Goal: Task Accomplishment & Management: Complete application form

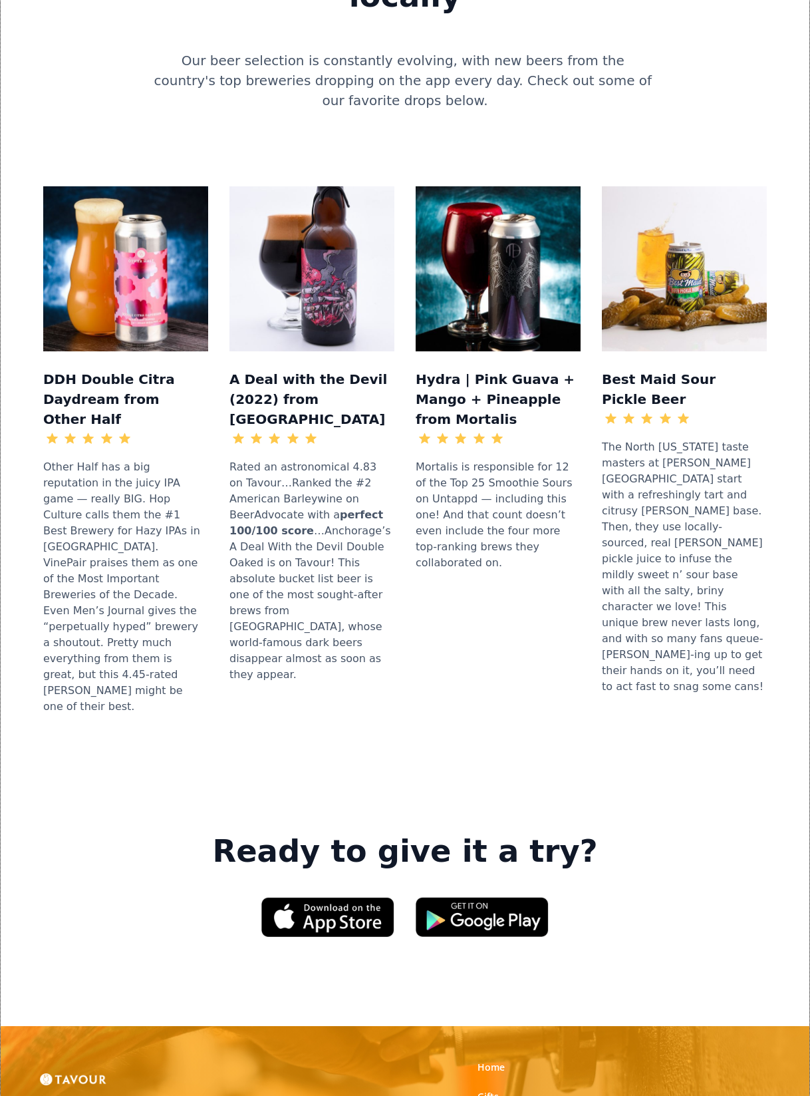
scroll to position [1452, 0]
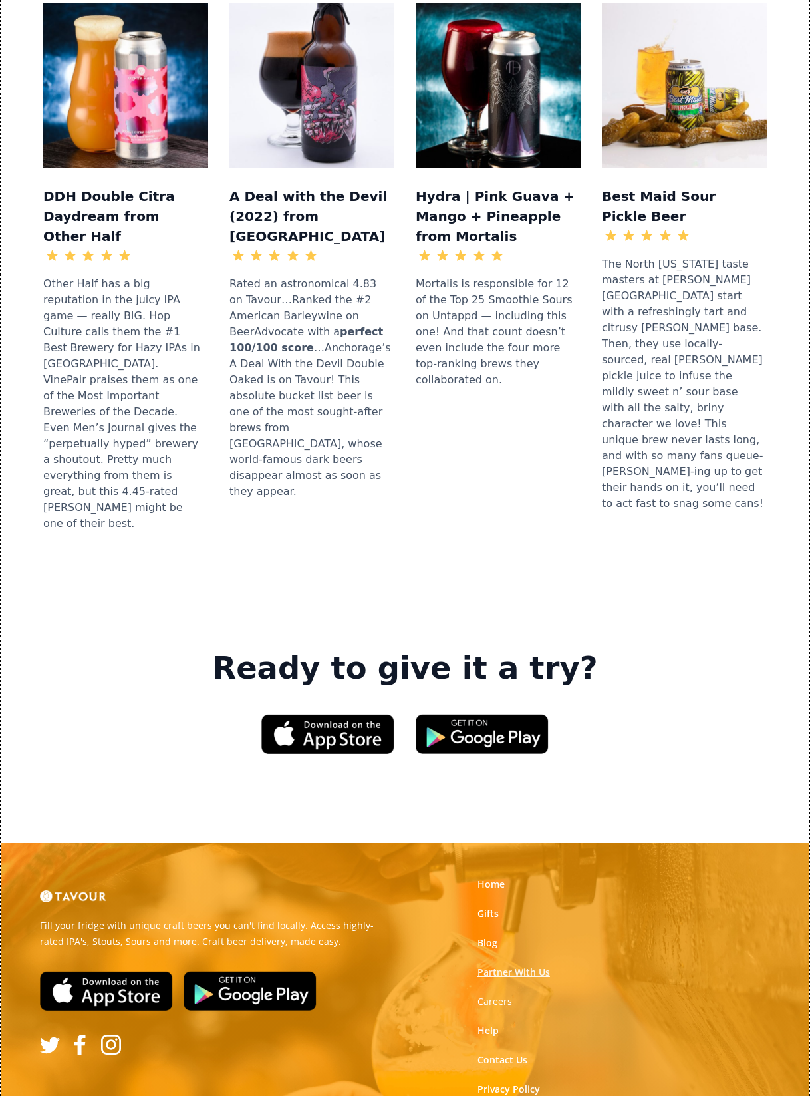
click at [485, 966] on link "Partner With Us" at bounding box center [514, 972] width 73 height 13
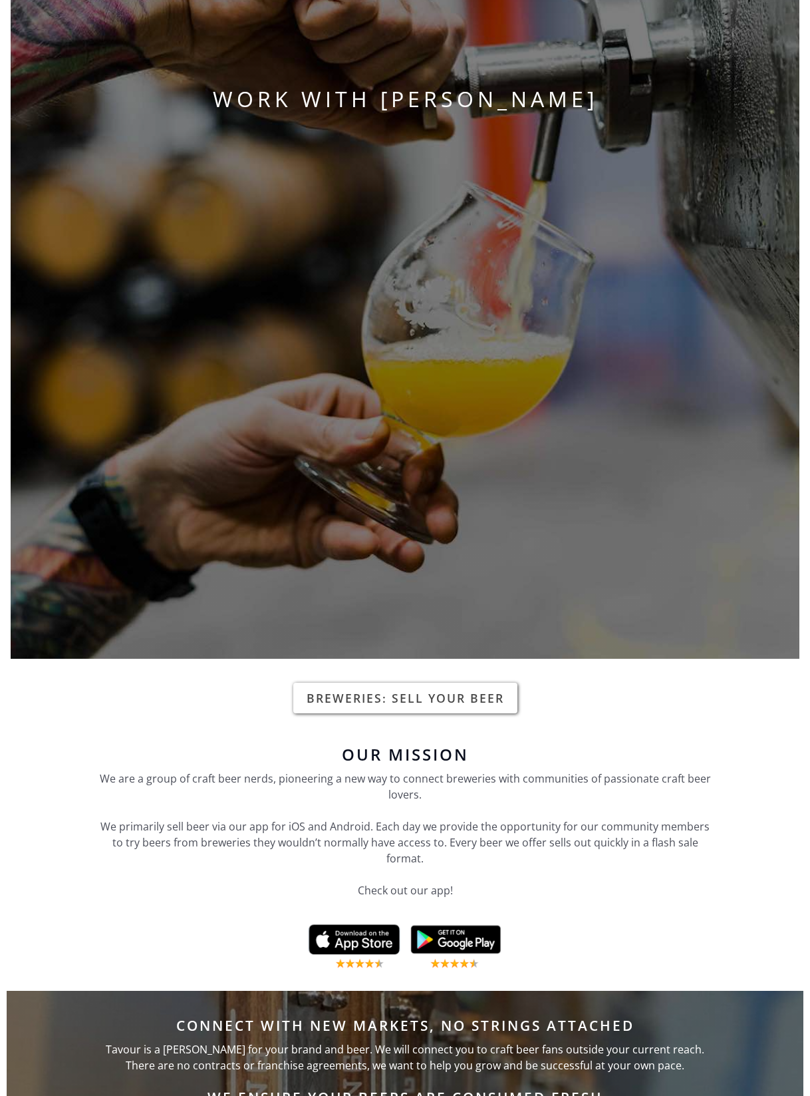
scroll to position [155, 0]
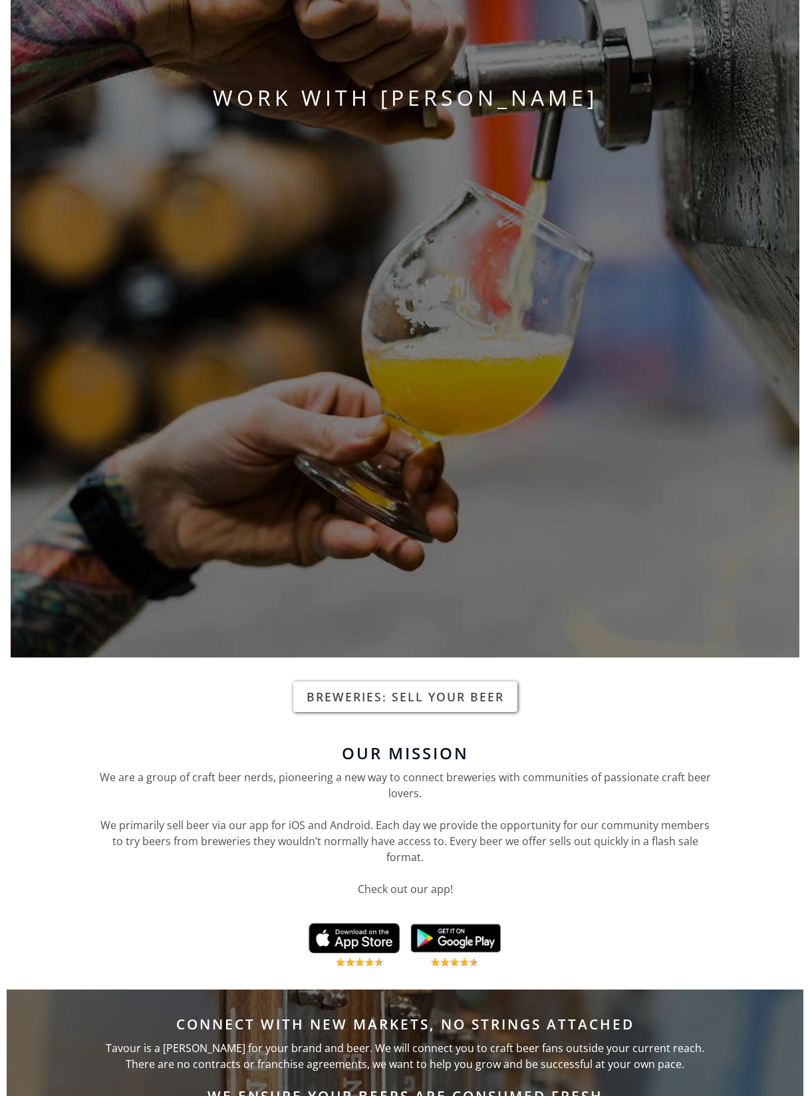
click at [377, 701] on link "Breweries: Sell your beer" at bounding box center [405, 696] width 224 height 31
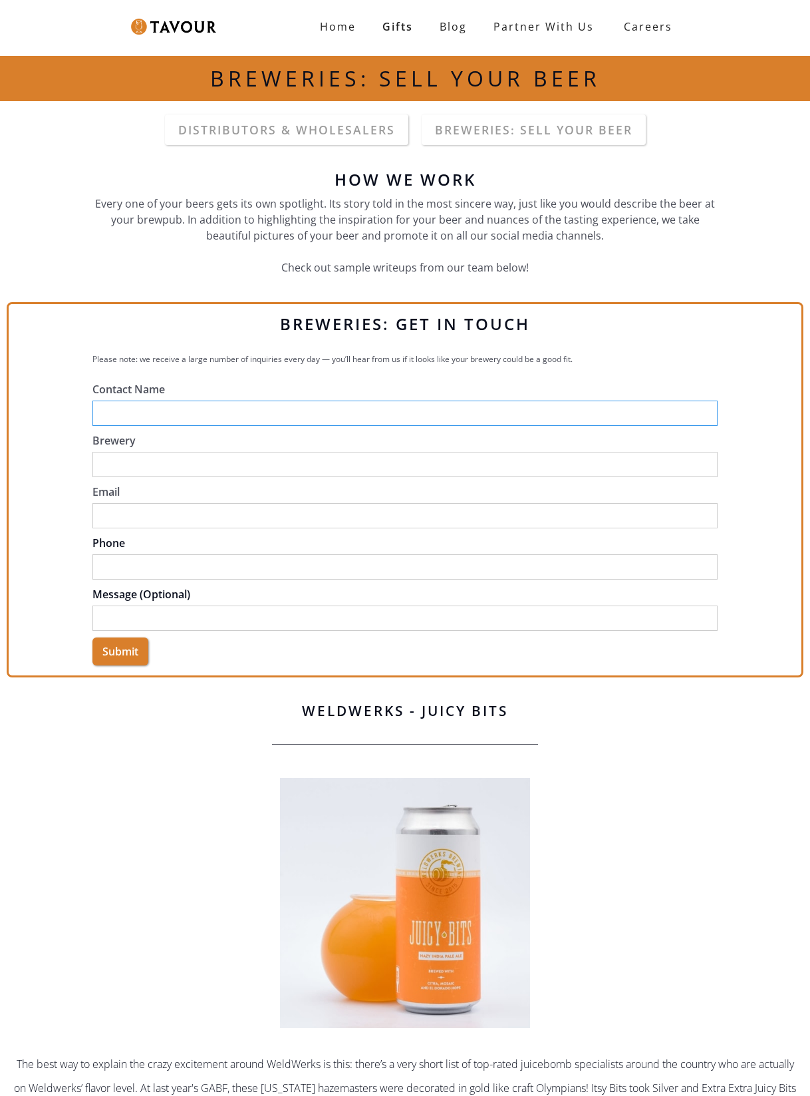
click at [159, 417] on input "Contact Name" at bounding box center [404, 413] width 625 height 25
type input "[PERSON_NAME]"
type input "[PERSON_NAME][EMAIL_ADDRESS][DOMAIN_NAME]"
type input "3145804747"
click at [151, 466] on input "Brewery" at bounding box center [404, 464] width 625 height 25
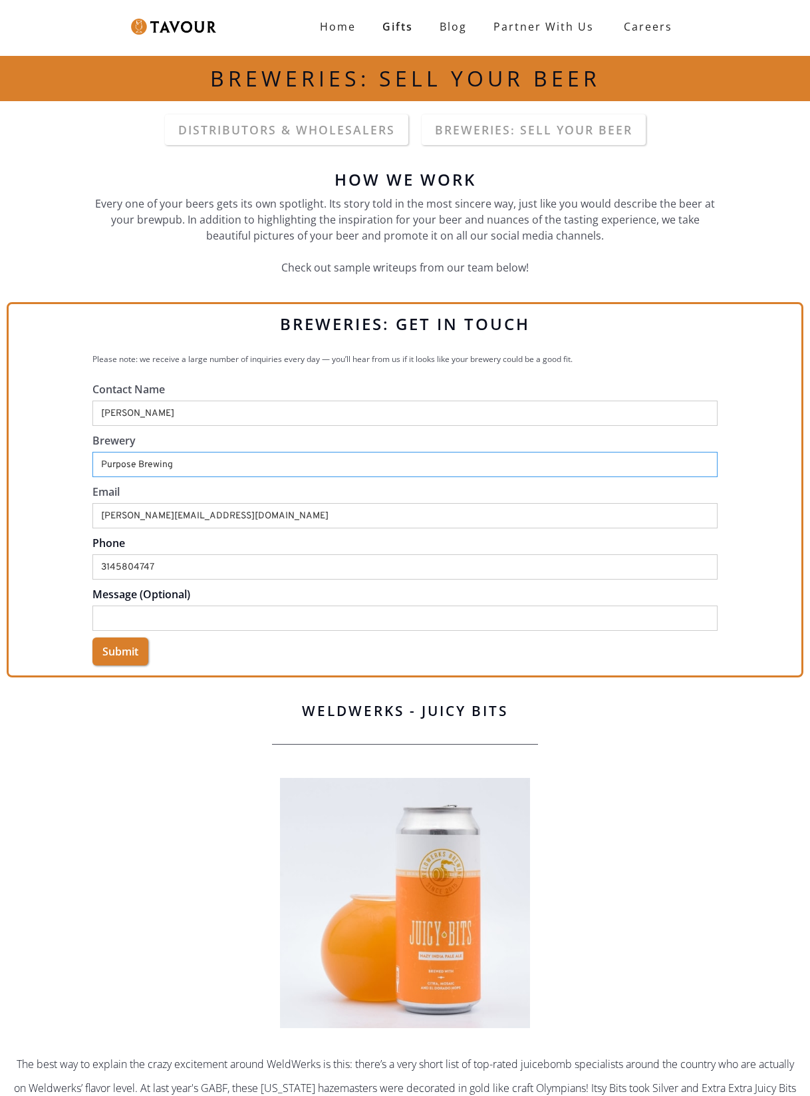
type input "Purpose Brewing"
click at [175, 628] on input "Message (Optional)" at bounding box center [404, 618] width 625 height 25
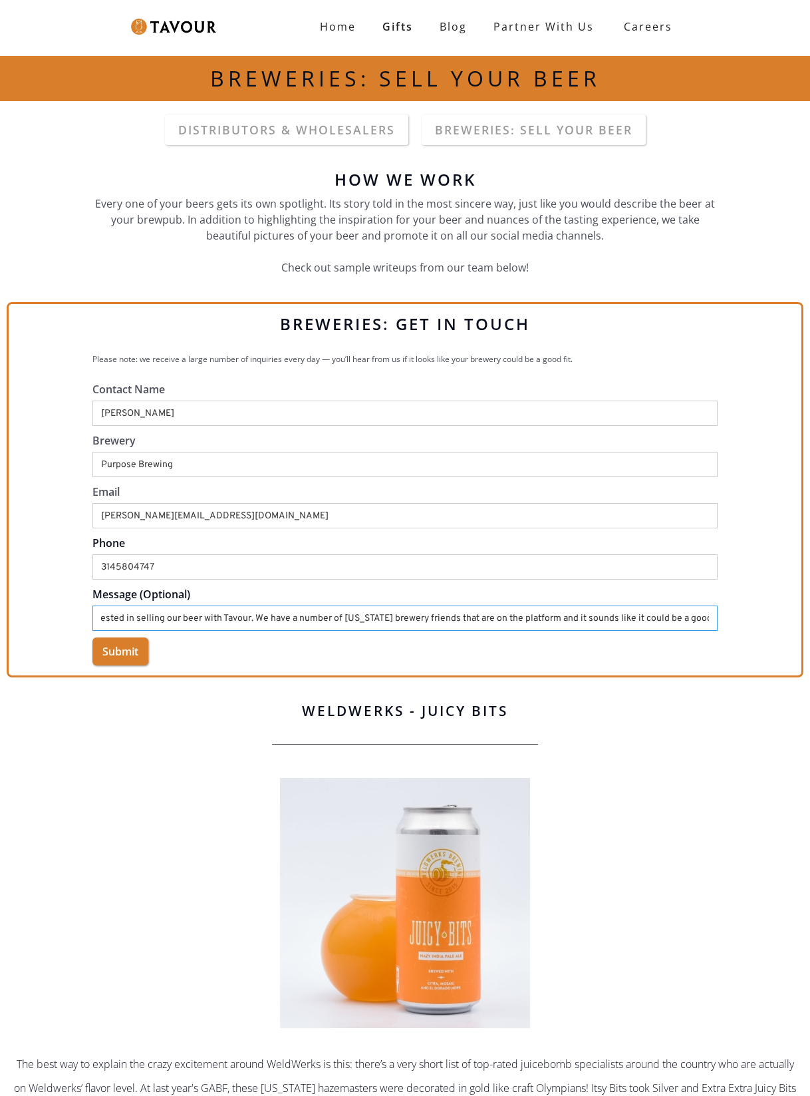
scroll to position [0, 80]
click at [444, 620] on input "We would be interested in selling our beer with Tavour. We have a number of Col…" at bounding box center [404, 618] width 625 height 25
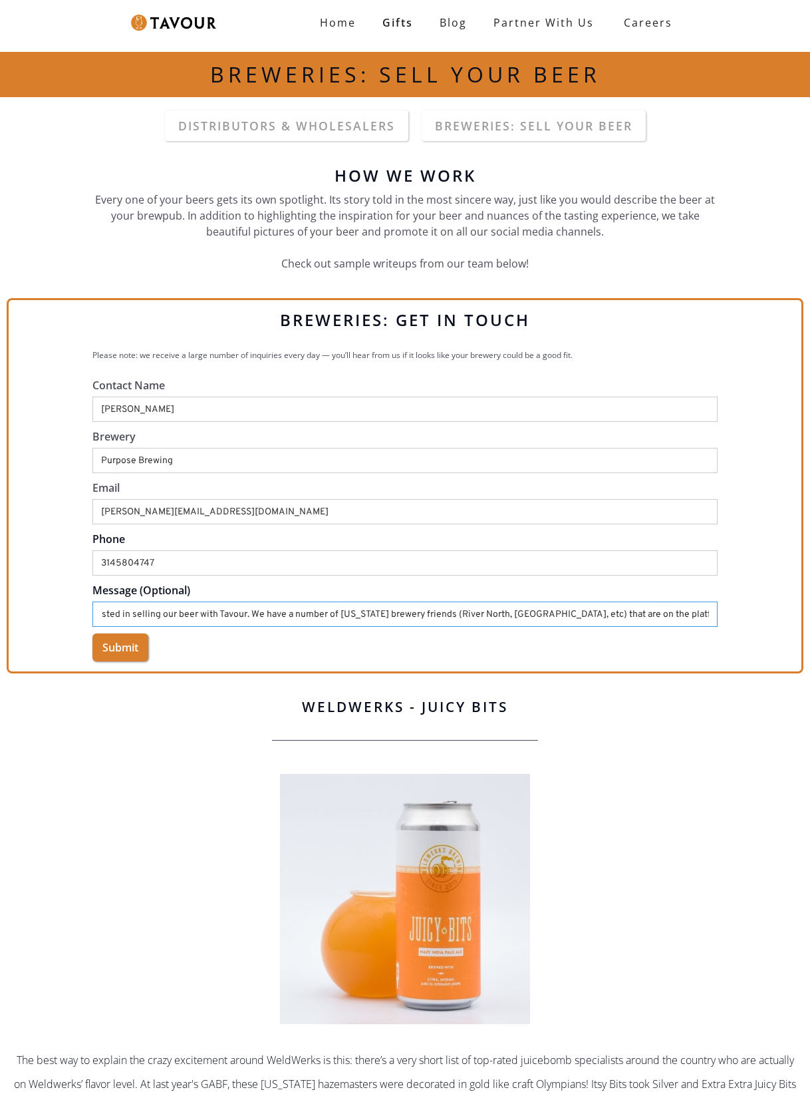
scroll to position [0, 0]
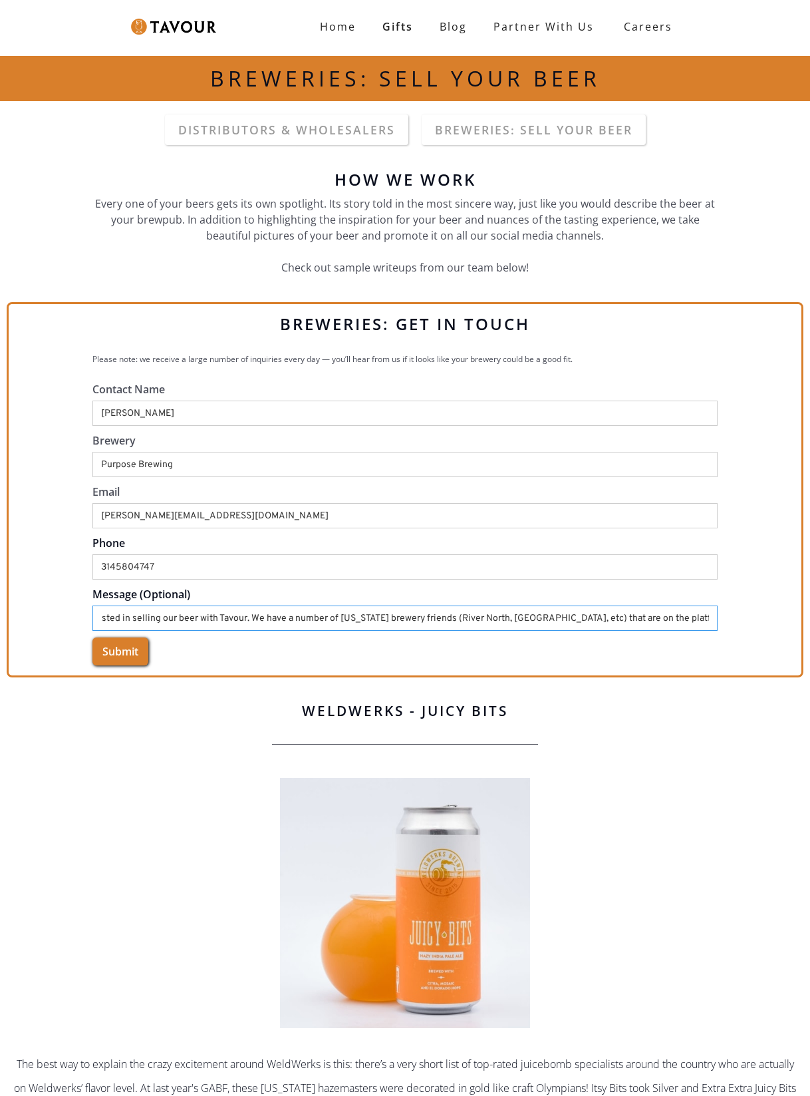
type input "We would be interested in selling our beer with Tavour. We have a number of Col…"
click at [128, 657] on input "Submit" at bounding box center [120, 651] width 56 height 28
type input "Please wait..."
